Goal: Task Accomplishment & Management: Manage account settings

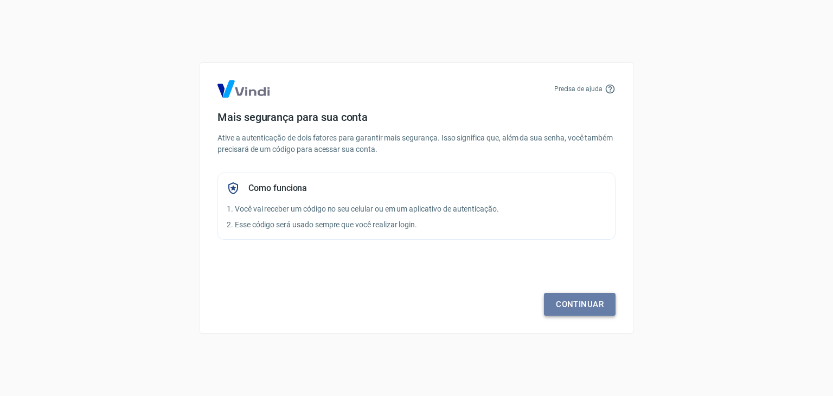
click at [559, 302] on link "Continuar" at bounding box center [580, 304] width 72 height 23
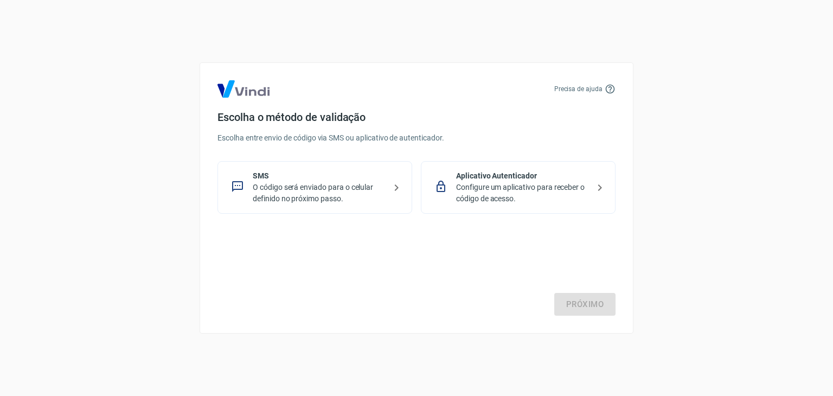
click at [303, 190] on p "O código será enviado para o celular definido no próximo passo." at bounding box center [319, 193] width 133 height 23
click at [587, 308] on link "Próximo" at bounding box center [584, 304] width 61 height 23
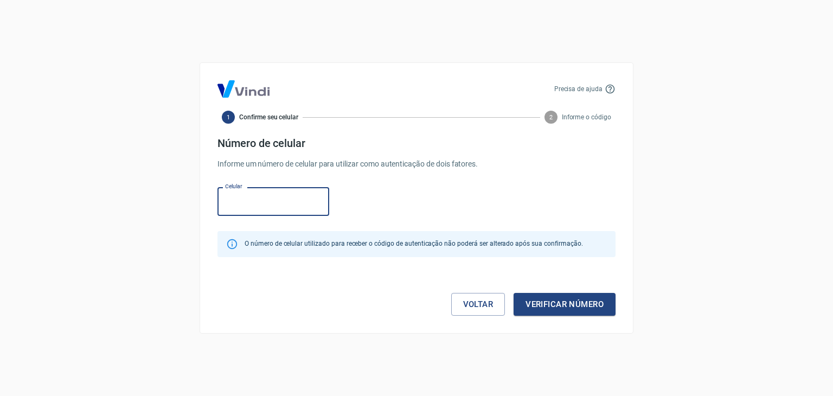
click at [247, 196] on input "Celular" at bounding box center [273, 201] width 112 height 29
type input "[PHONE_NUMBER]"
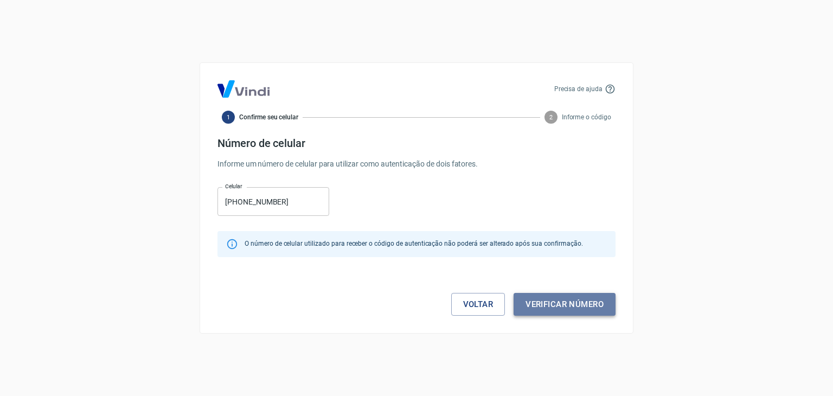
click at [566, 302] on button "Verificar número" at bounding box center [565, 304] width 102 height 23
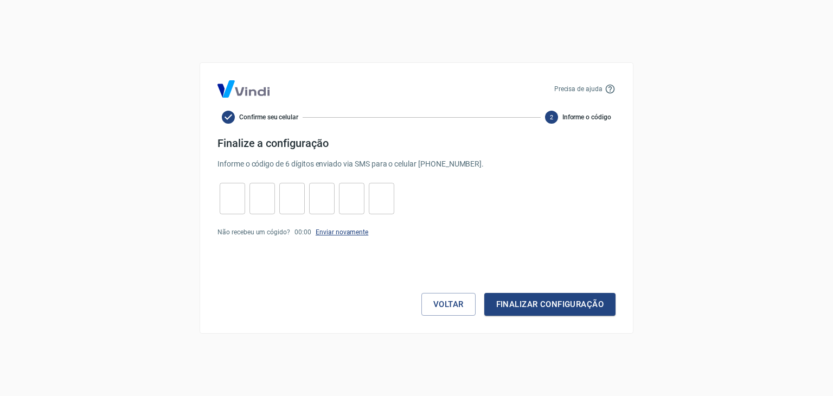
click at [329, 234] on link "Enviar novamente" at bounding box center [342, 232] width 53 height 8
